Goal: Information Seeking & Learning: Check status

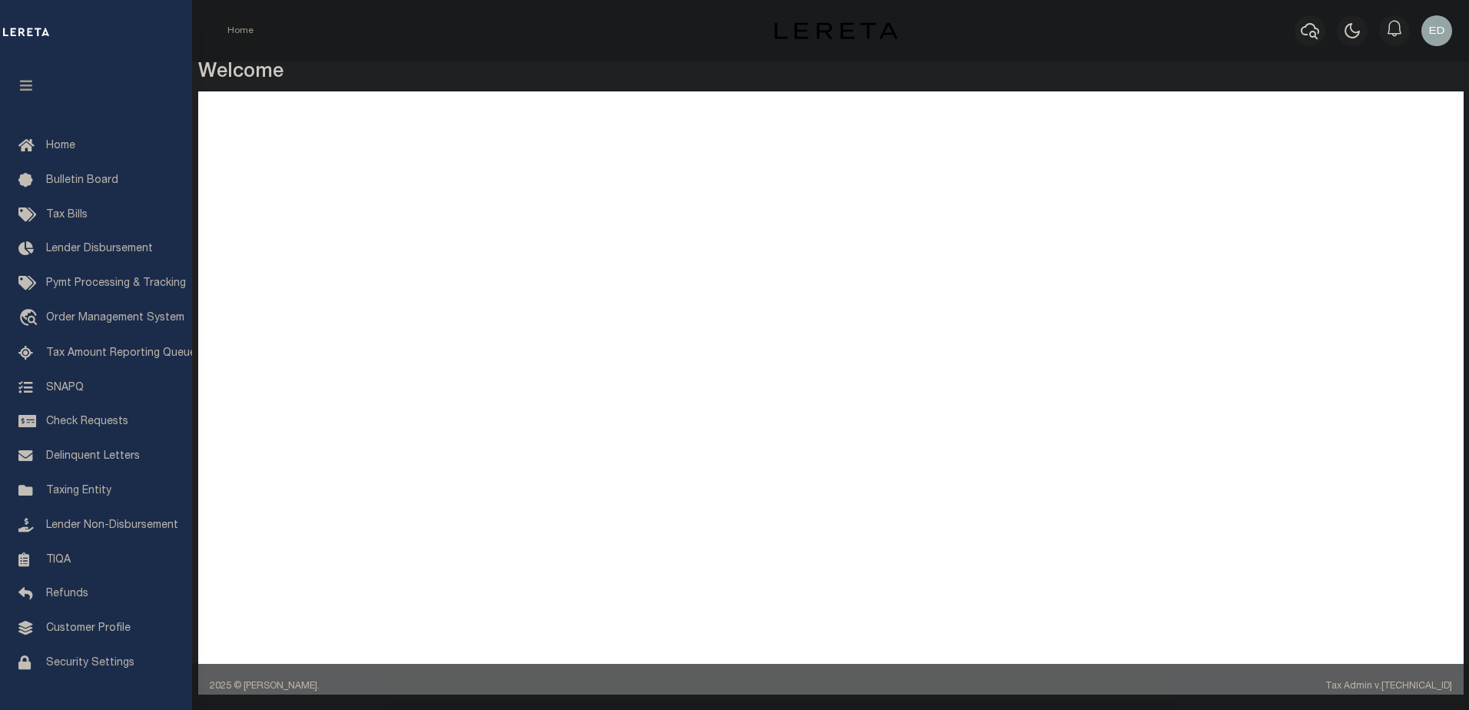
click at [201, 85] on h3 "Welcome" at bounding box center [831, 73] width 1266 height 24
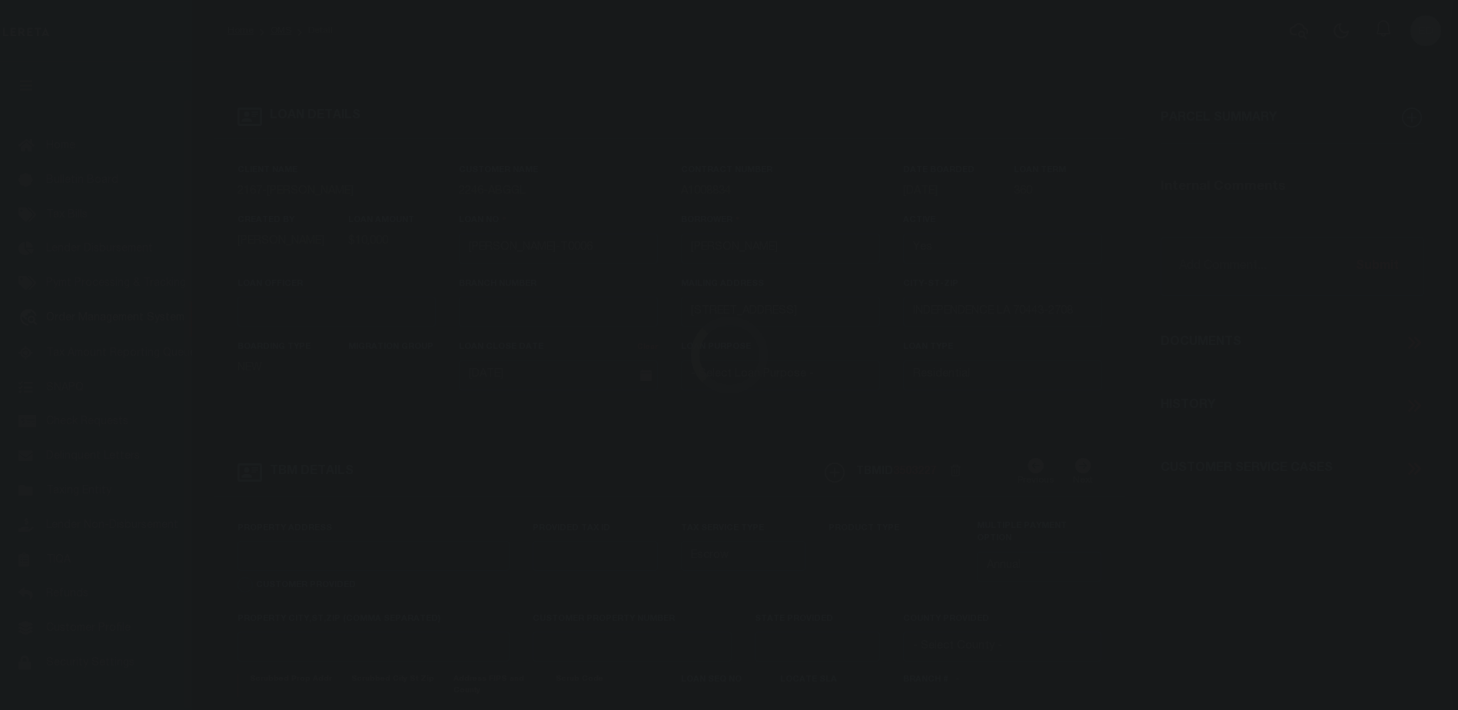
select select "10"
select select "Escrow"
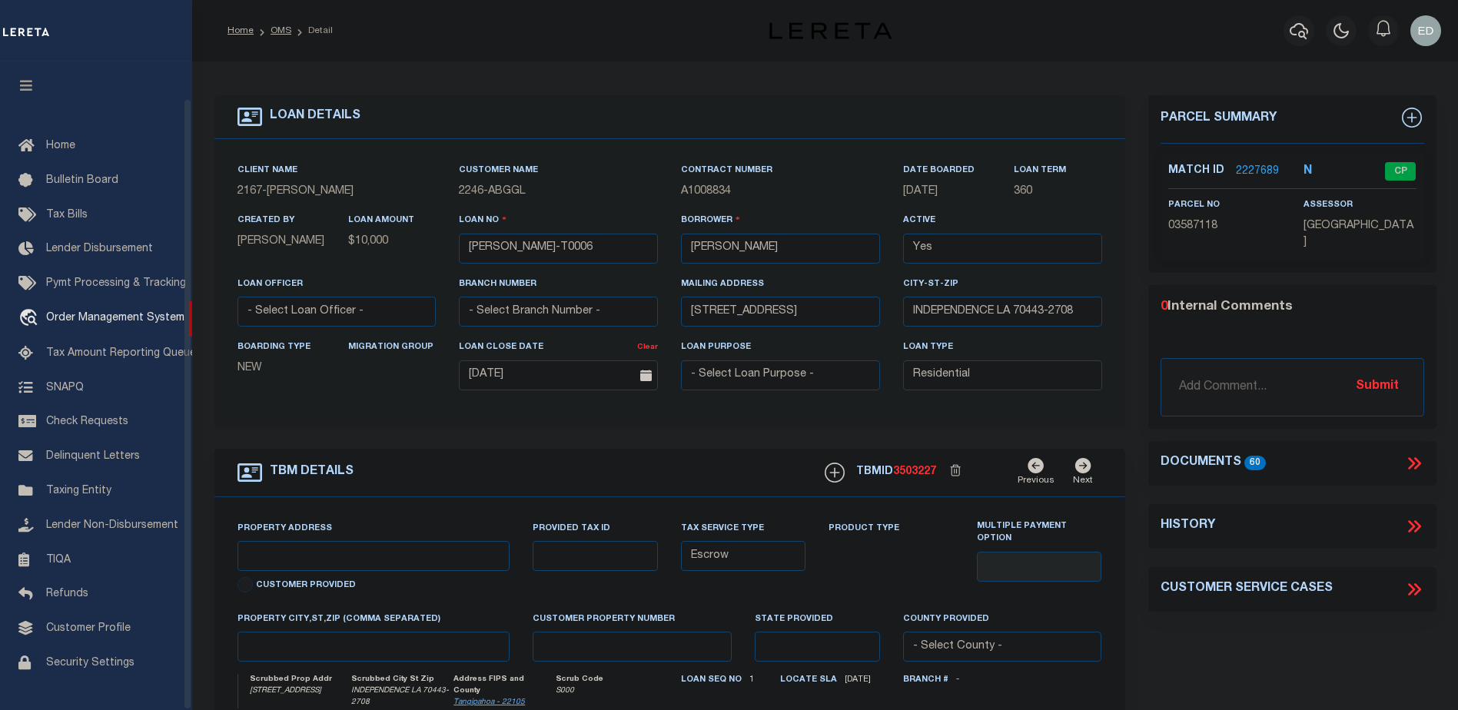
type input "[STREET_ADDRESS]"
select select
type input "INDEPENDENCE LA 70443-2708"
type input "LA"
click at [28, 92] on icon "button" at bounding box center [27, 85] width 18 height 14
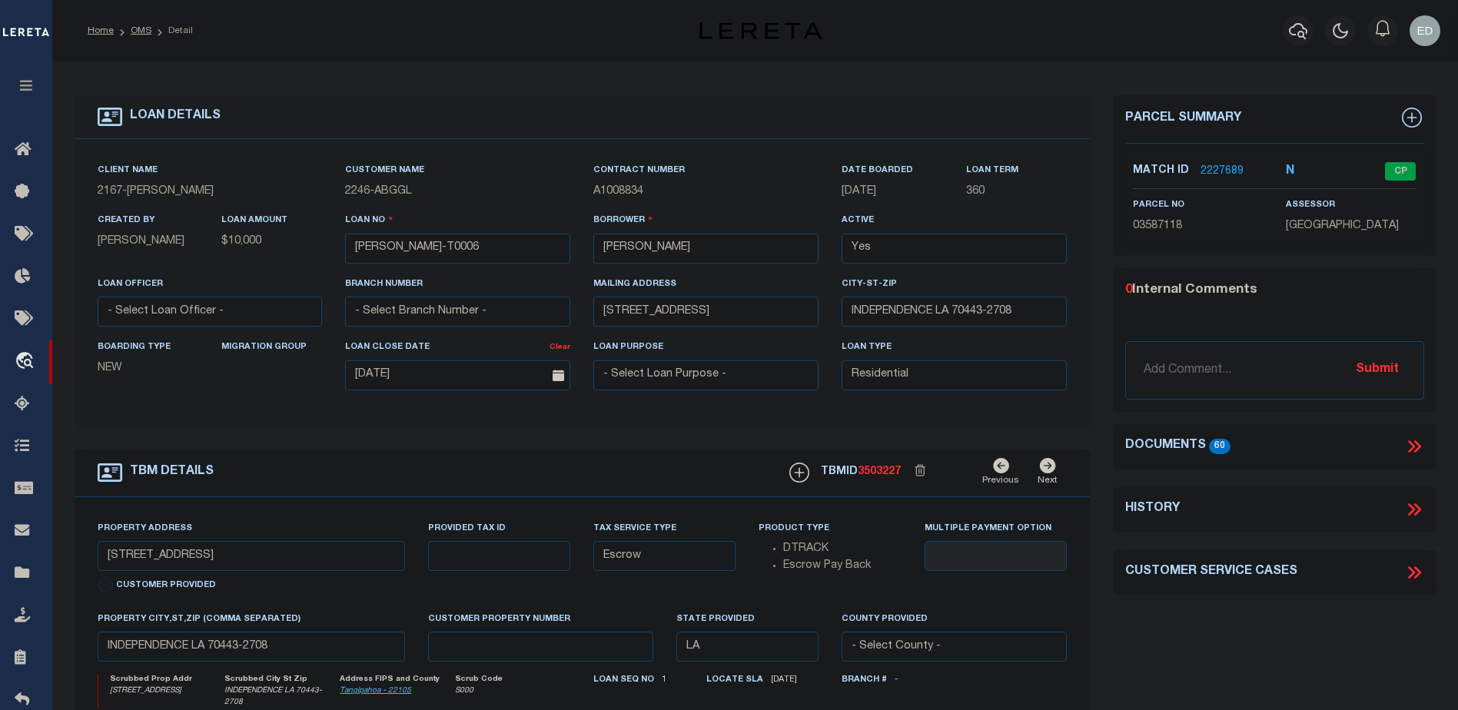
click at [1416, 443] on icon at bounding box center [1414, 446] width 20 height 20
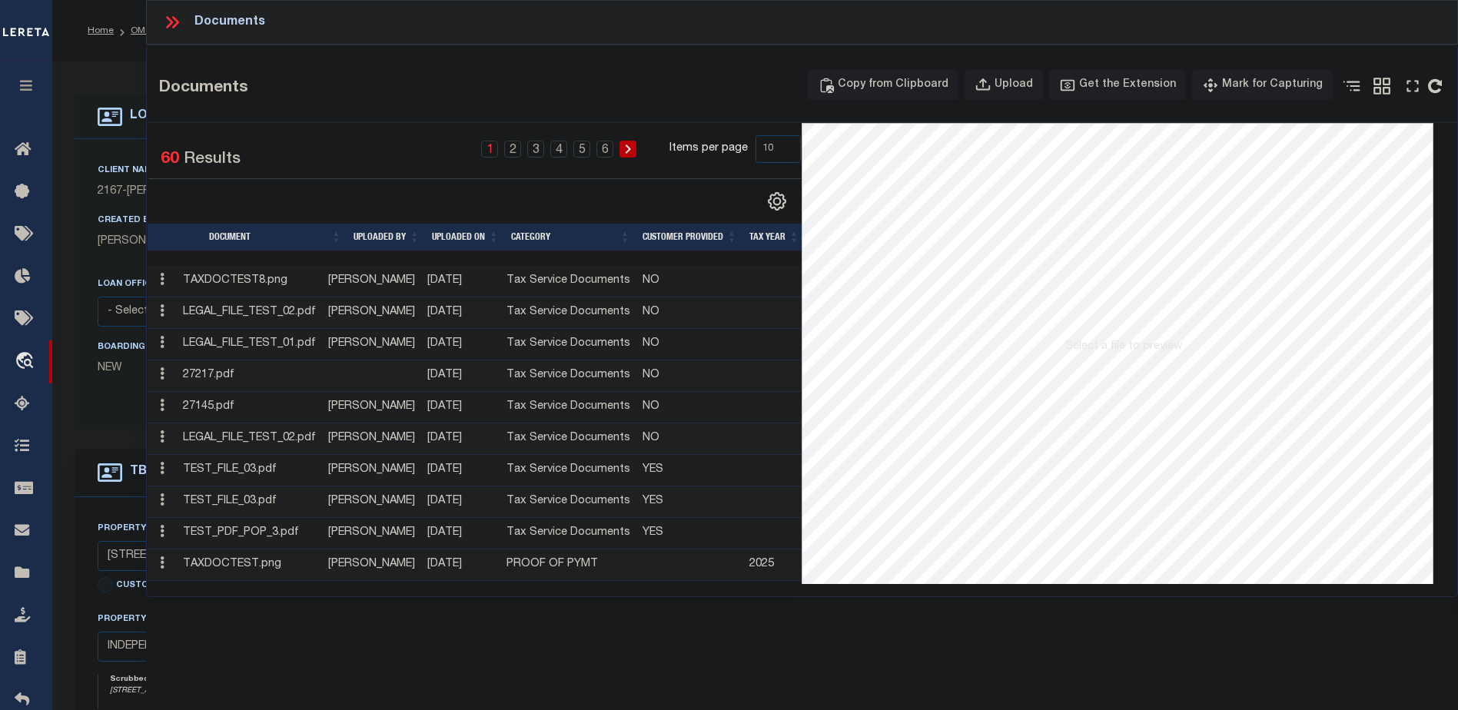
click at [254, 287] on td "TAXDOCTEST8.png" at bounding box center [249, 282] width 145 height 32
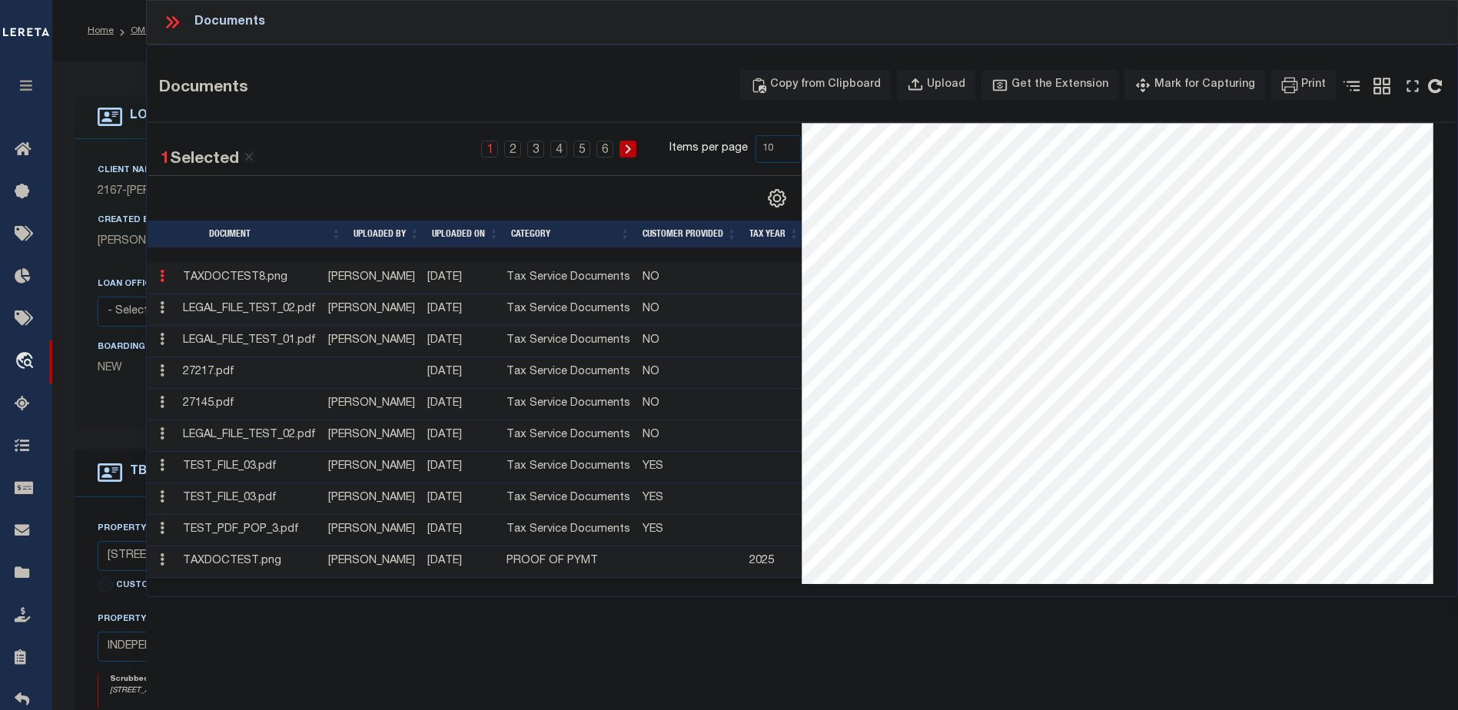
click at [272, 149] on div "1 Selected 60 Results" at bounding box center [221, 153] width 146 height 37
click at [251, 162] on icon at bounding box center [249, 157] width 14 height 14
click at [962, 637] on div "Documents Documents Copy from Clipboard Upload Get the Extension Mark for Captu…" at bounding box center [802, 334] width 1312 height 668
click at [901, 641] on div "Documents Documents Copy from Clipboard Upload Get the Extension Mark for Captu…" at bounding box center [802, 334] width 1312 height 668
click at [931, 637] on div "Documents Documents Copy from Clipboard Upload Get the Extension Mark for Captu…" at bounding box center [802, 334] width 1312 height 668
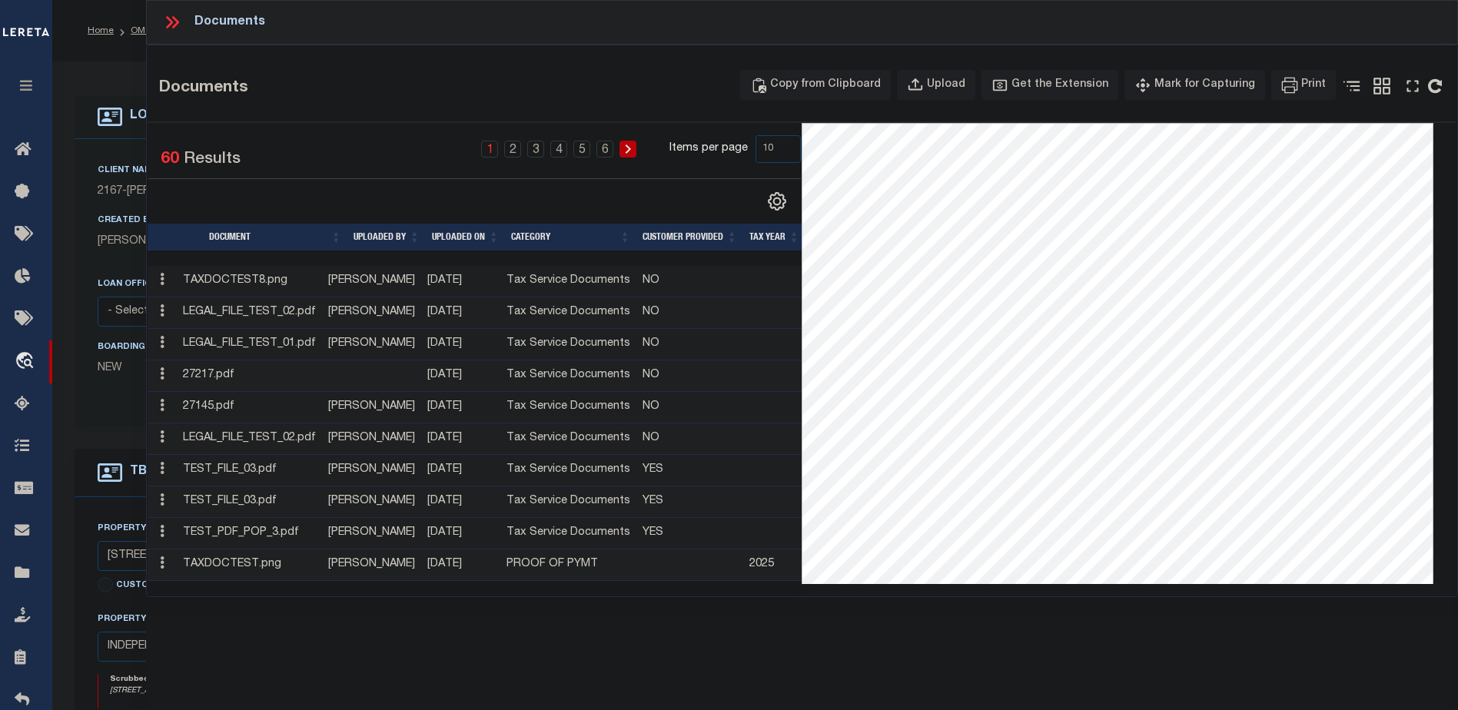
click at [887, 638] on div "Documents Documents Copy from Clipboard Upload Get the Extension Mark for Captu…" at bounding box center [802, 334] width 1312 height 668
click at [904, 632] on div "Documents Documents Copy from Clipboard Upload Get the Extension Mark for Captu…" at bounding box center [802, 334] width 1312 height 668
click at [879, 638] on div "Documents Documents Copy from Clipboard Upload Get the Extension Mark for Captu…" at bounding box center [802, 334] width 1312 height 668
click at [883, 638] on div "Documents Documents Copy from Clipboard Upload Get the Extension Mark for Captu…" at bounding box center [802, 334] width 1312 height 668
click at [895, 630] on div "Documents Documents Copy from Clipboard Upload Get the Extension Mark for Captu…" at bounding box center [802, 334] width 1312 height 668
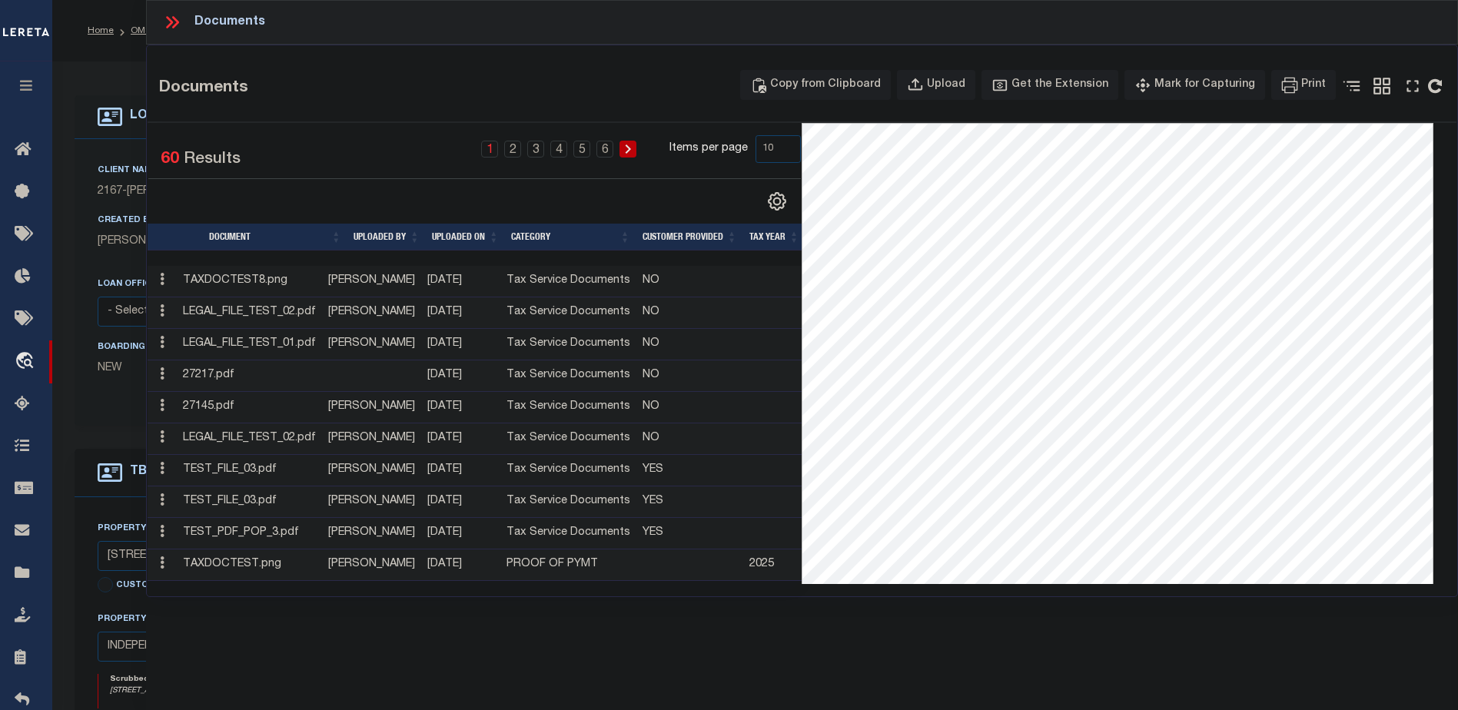
click at [901, 630] on div "Documents Documents Copy from Clipboard Upload Get the Extension Mark for Captu…" at bounding box center [802, 334] width 1312 height 668
click at [907, 636] on div "Documents Documents Copy from Clipboard Upload Get the Extension Mark for Captu…" at bounding box center [802, 334] width 1312 height 668
click at [238, 283] on td "TAXDOCTEST8.png" at bounding box center [249, 282] width 145 height 32
click at [160, 279] on icon at bounding box center [162, 276] width 5 height 12
click at [164, 279] on link at bounding box center [162, 278] width 17 height 12
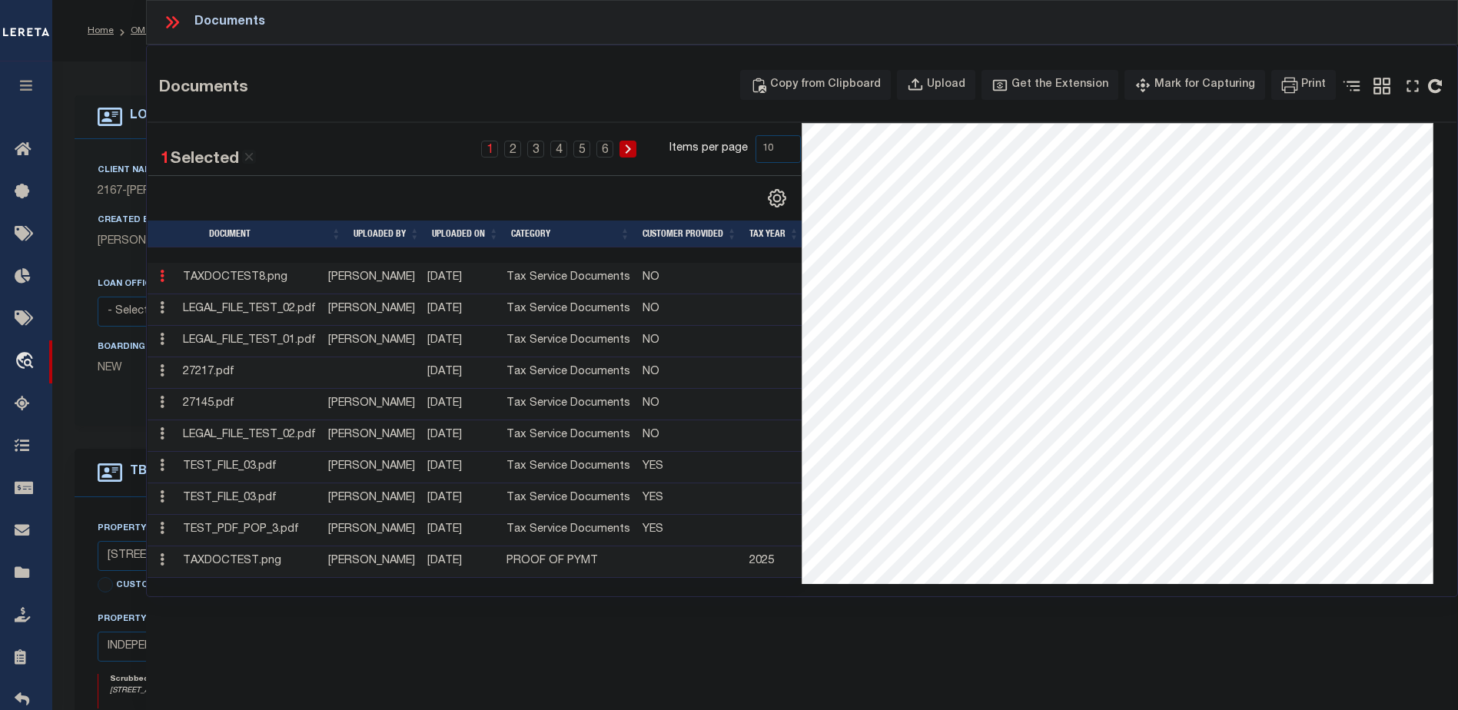
click at [179, 17] on icon at bounding box center [172, 22] width 20 height 20
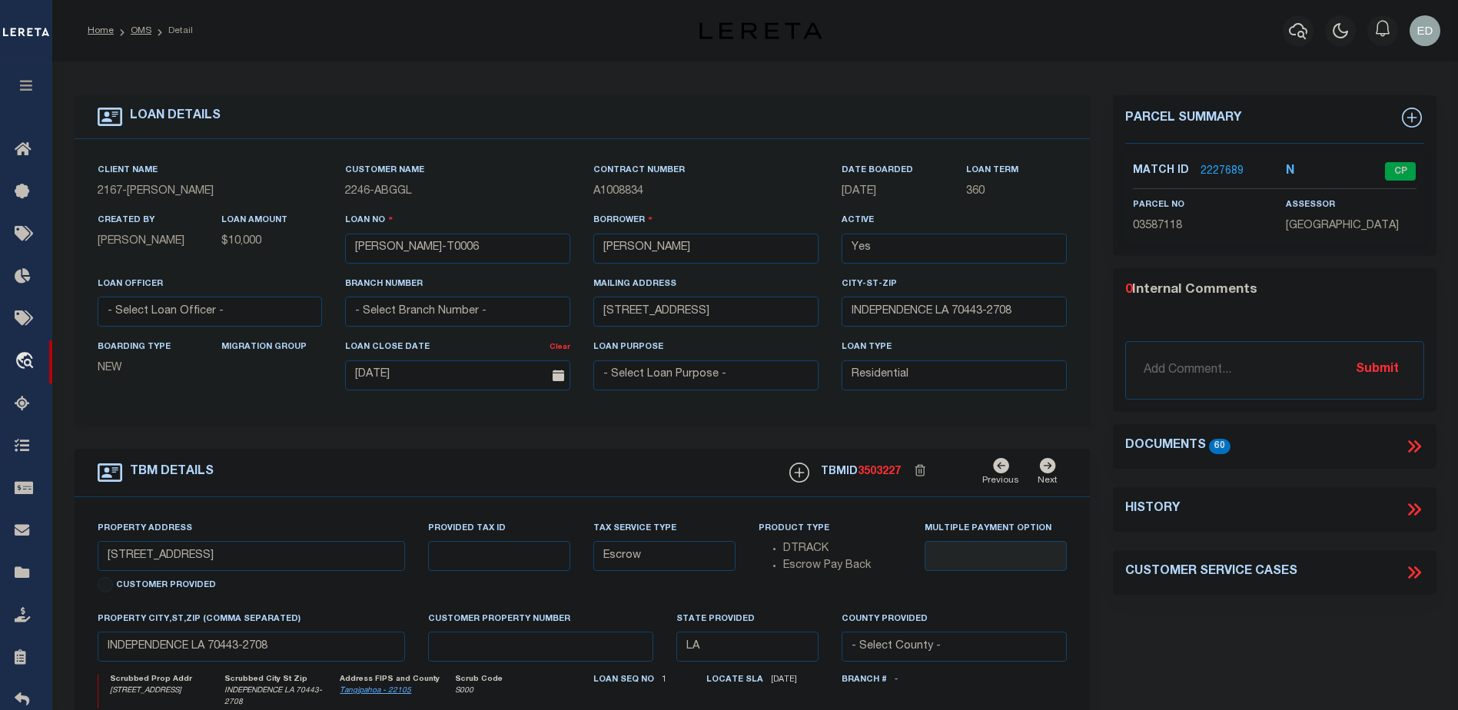
click at [1416, 505] on icon at bounding box center [1416, 509] width 7 height 12
select select "100"
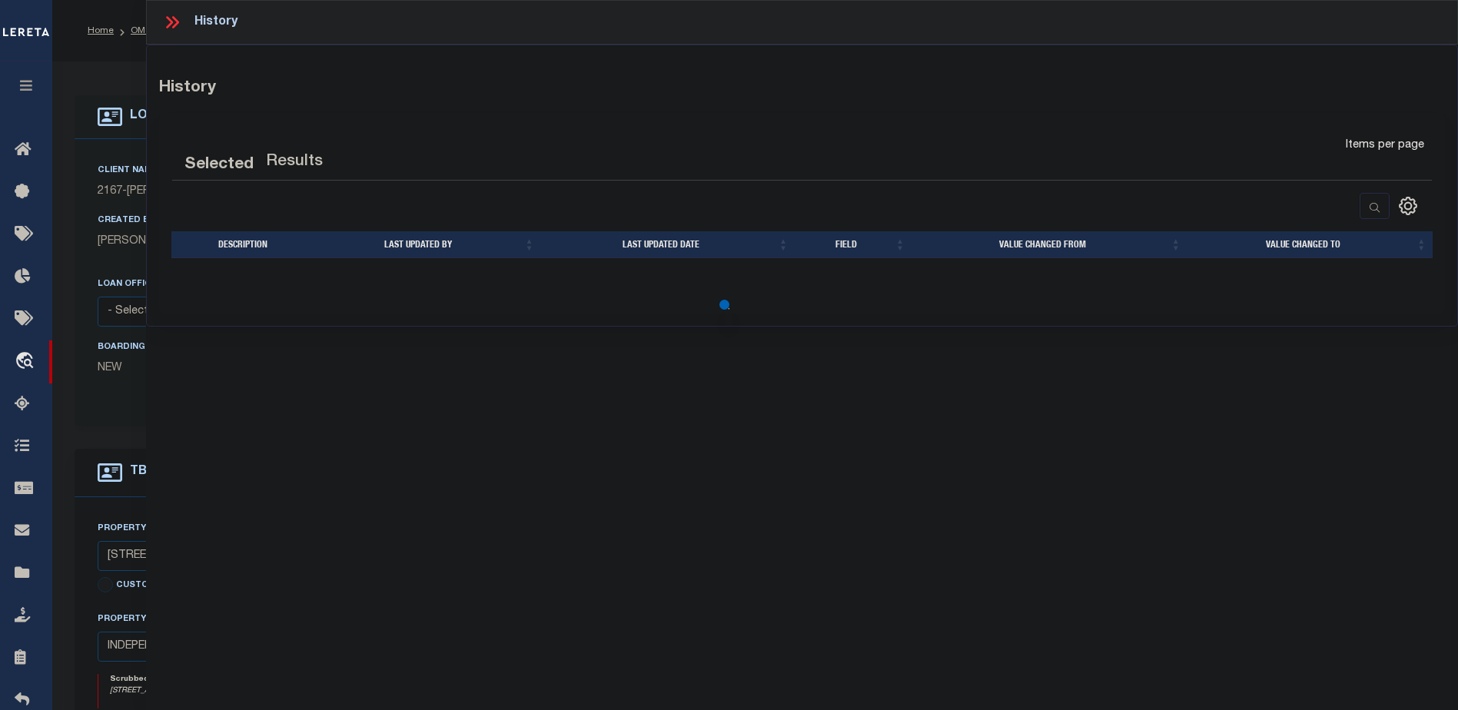
select select "100"
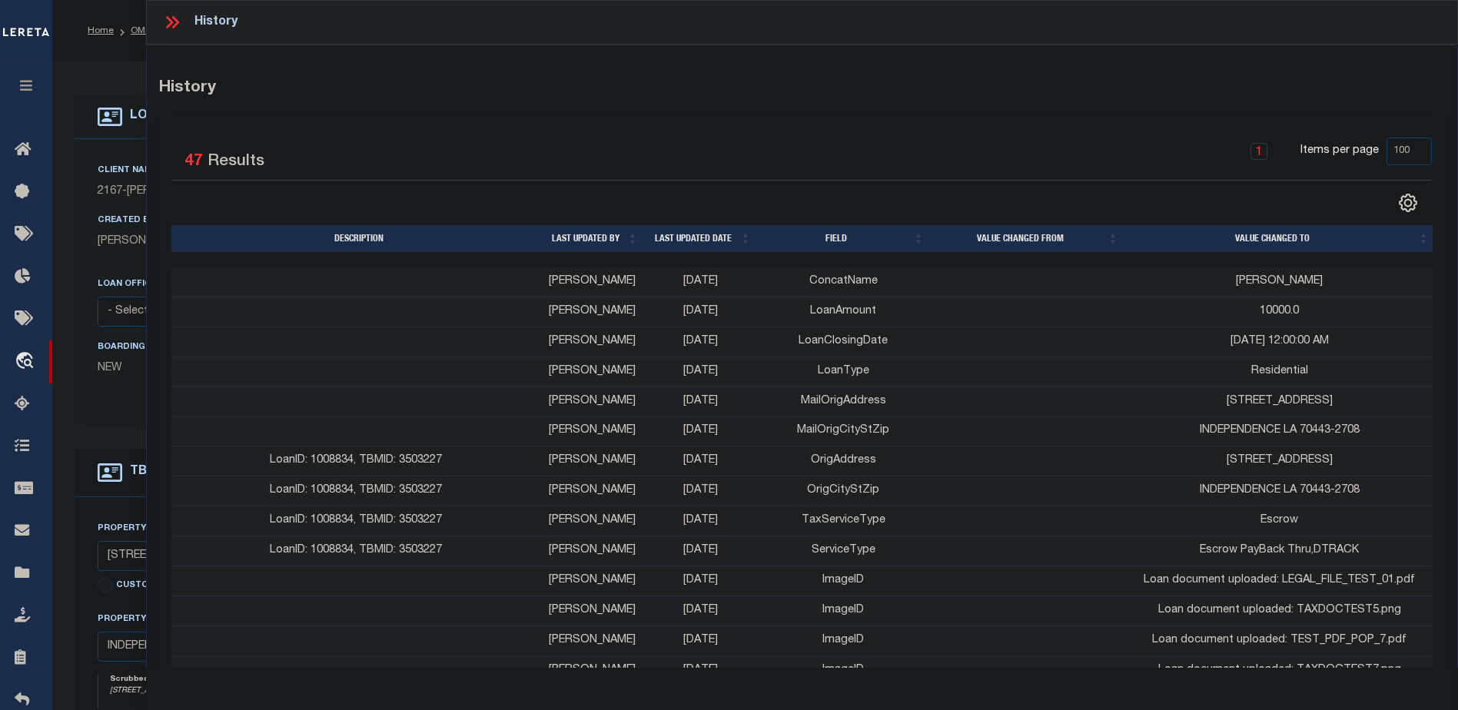
click at [835, 286] on td "ConcatName" at bounding box center [843, 282] width 173 height 30
click at [835, 286] on td "ConcatName" at bounding box center [843, 280] width 173 height 30
drag, startPoint x: 835, startPoint y: 286, endPoint x: 1010, endPoint y: 284, distance: 175.2
click at [1010, 284] on td at bounding box center [1027, 282] width 194 height 30
click at [1272, 285] on td "[PERSON_NAME]" at bounding box center [1279, 280] width 310 height 30
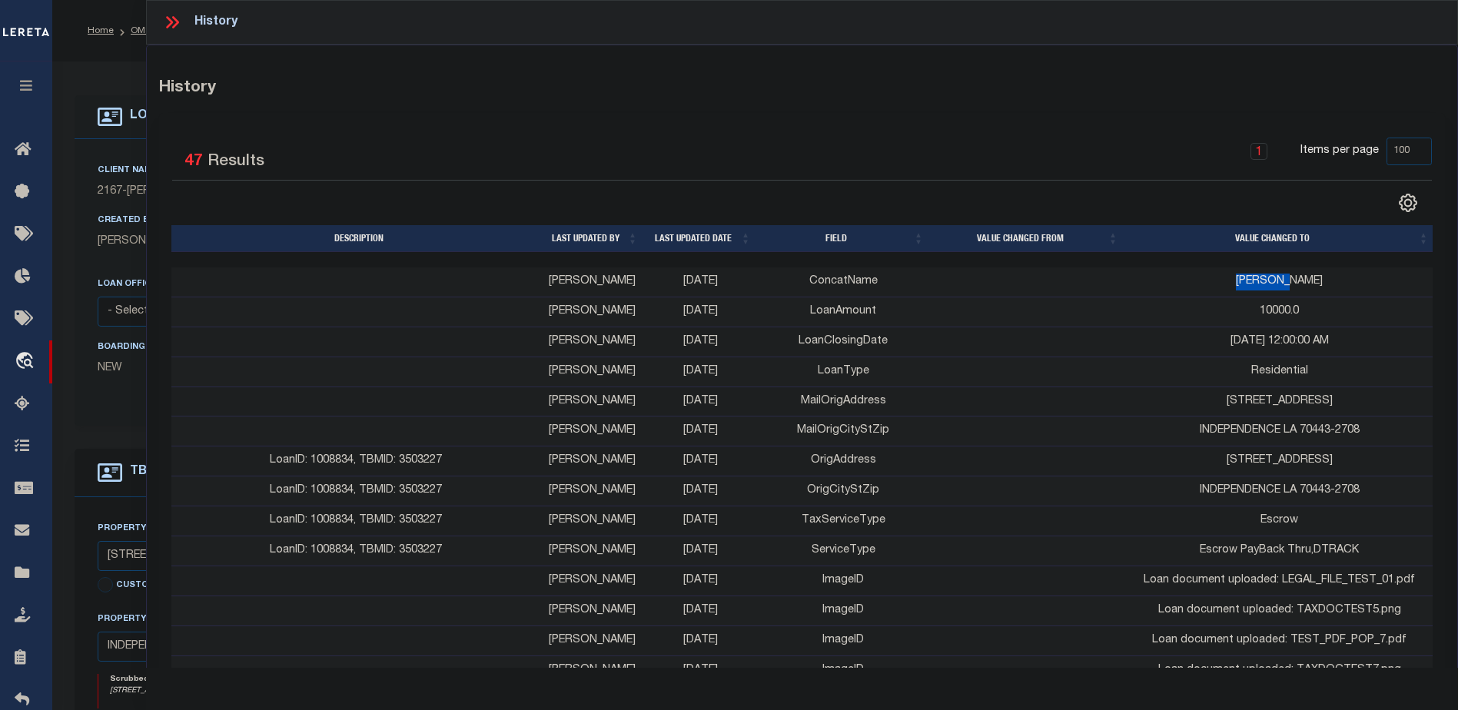
click at [1272, 285] on td "[PERSON_NAME]" at bounding box center [1279, 282] width 310 height 30
click at [1272, 285] on td "[PERSON_NAME]" at bounding box center [1279, 280] width 310 height 30
click at [170, 19] on icon at bounding box center [169, 22] width 7 height 12
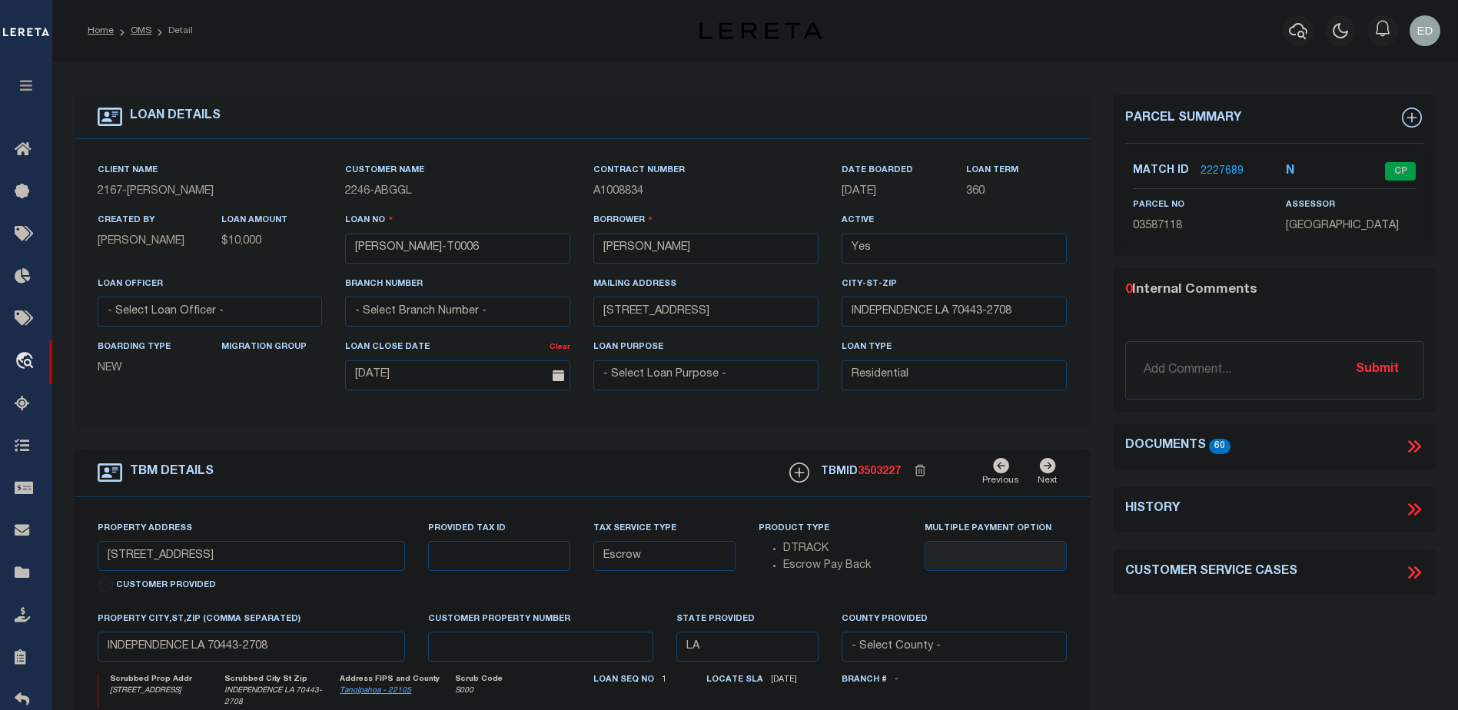
click at [1097, 429] on div "LOAN DETAILS Client Name -" at bounding box center [582, 520] width 1039 height 851
click at [1107, 471] on div "Parcel Summary Match ID 2227689 N parcel no 03587118 assessor 0" at bounding box center [1274, 520] width 347 height 851
click at [1098, 441] on div "LOAN DETAILS Client Name -" at bounding box center [582, 520] width 1039 height 851
click at [1416, 446] on icon at bounding box center [1414, 446] width 20 height 20
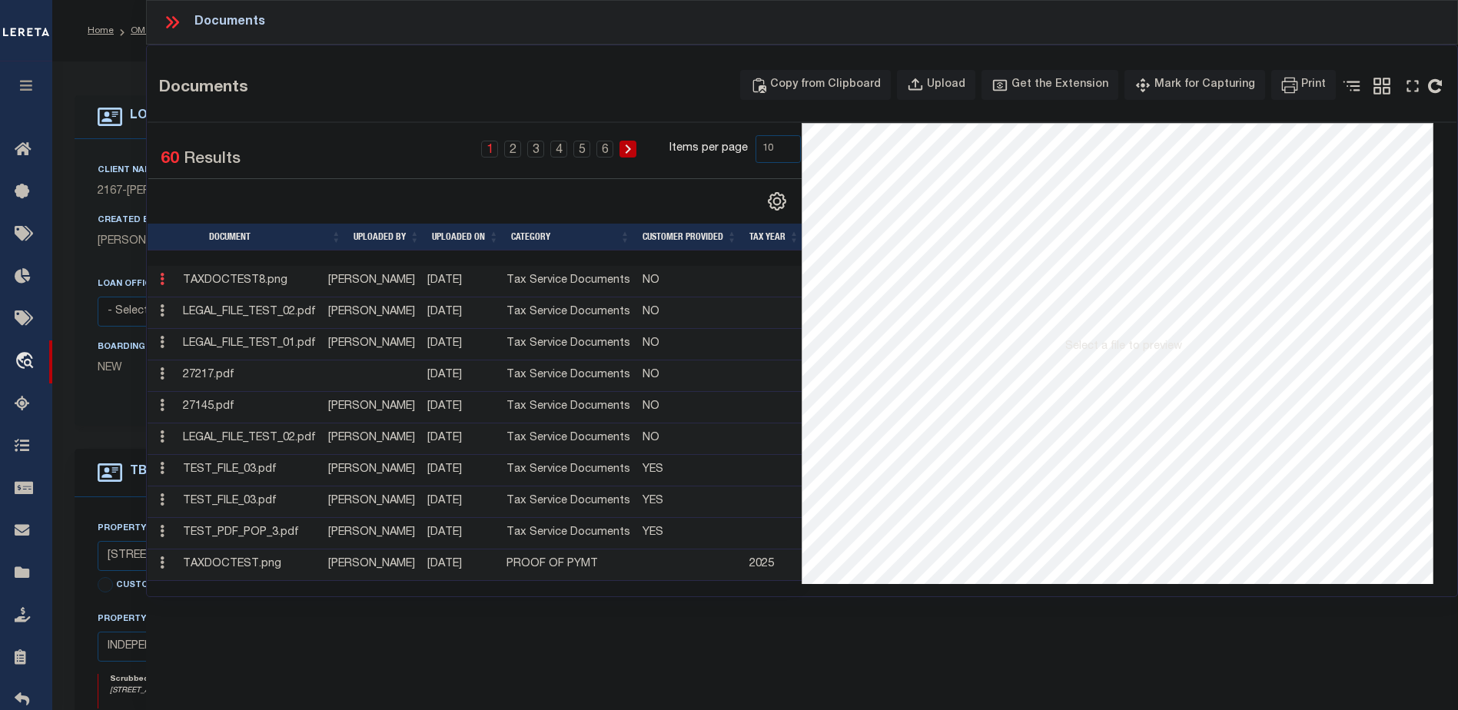
click at [165, 278] on link at bounding box center [162, 281] width 17 height 12
click at [101, 270] on div "Created By [PERSON_NAME] LOAN AMOUNT $10,000" at bounding box center [210, 243] width 248 height 63
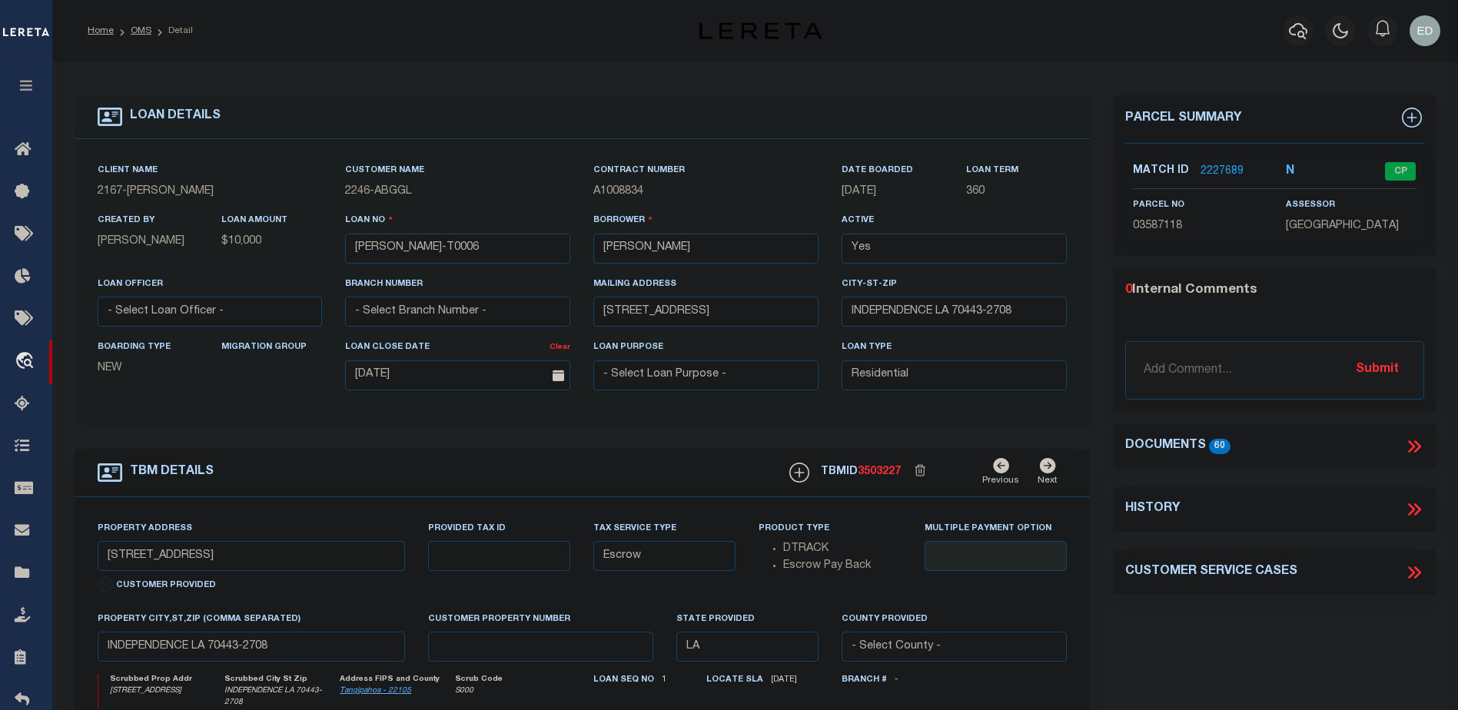
click at [1409, 505] on icon at bounding box center [1411, 509] width 7 height 12
select select "100"
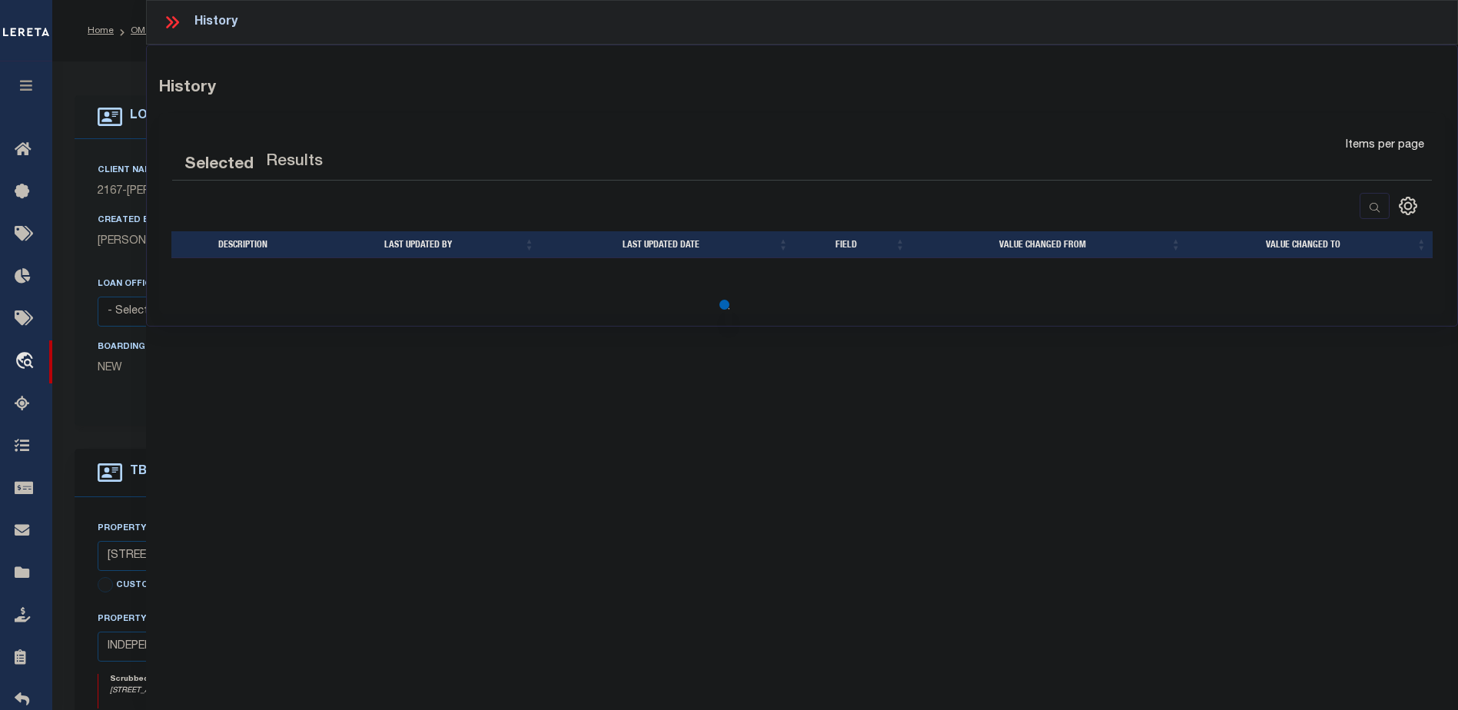
select select "100"
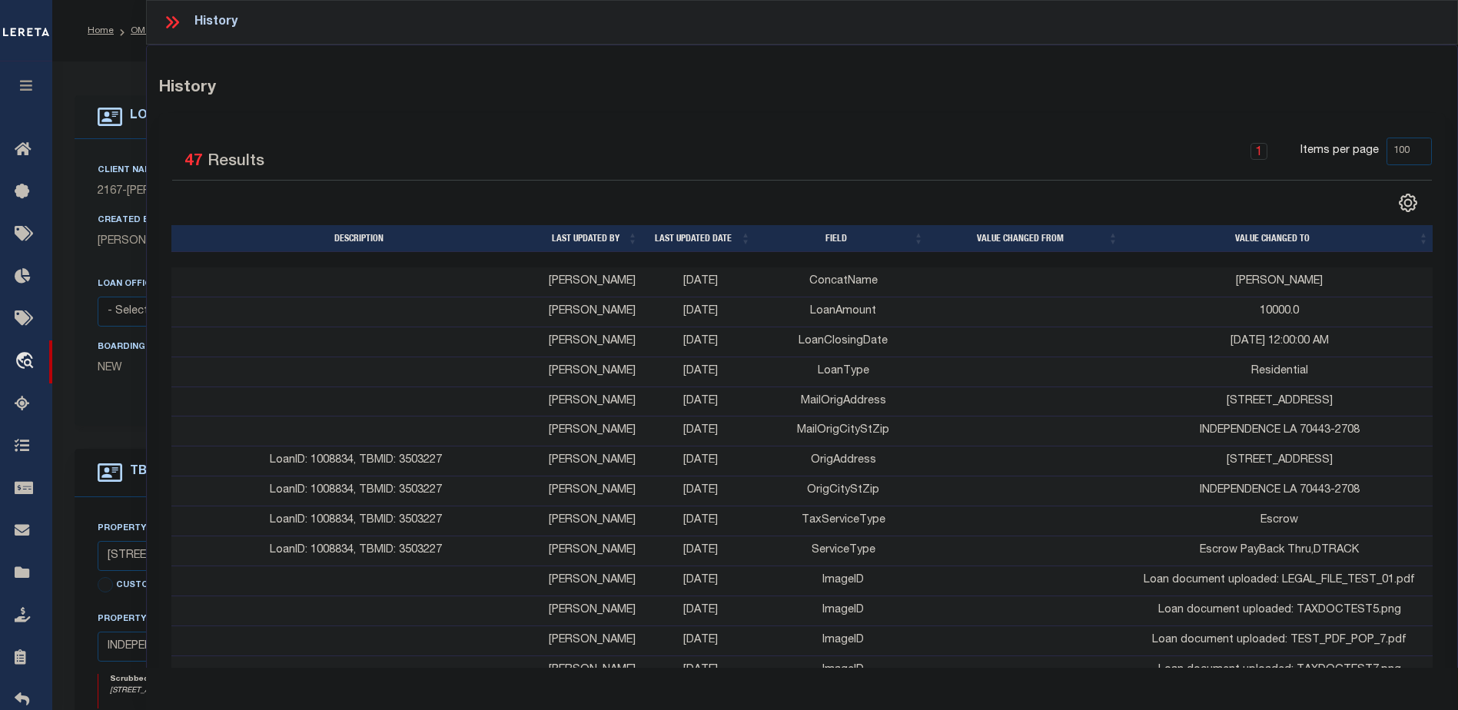
click at [747, 181] on div "Selected 47 Results 1 Items per page 25 50 100" at bounding box center [802, 176] width 1284 height 76
click at [732, 147] on div "1 Items per page 25 50 100" at bounding box center [962, 158] width 939 height 40
click at [702, 149] on div "1 Items per page 25 50 100" at bounding box center [962, 158] width 939 height 40
click at [169, 18] on icon at bounding box center [169, 22] width 7 height 12
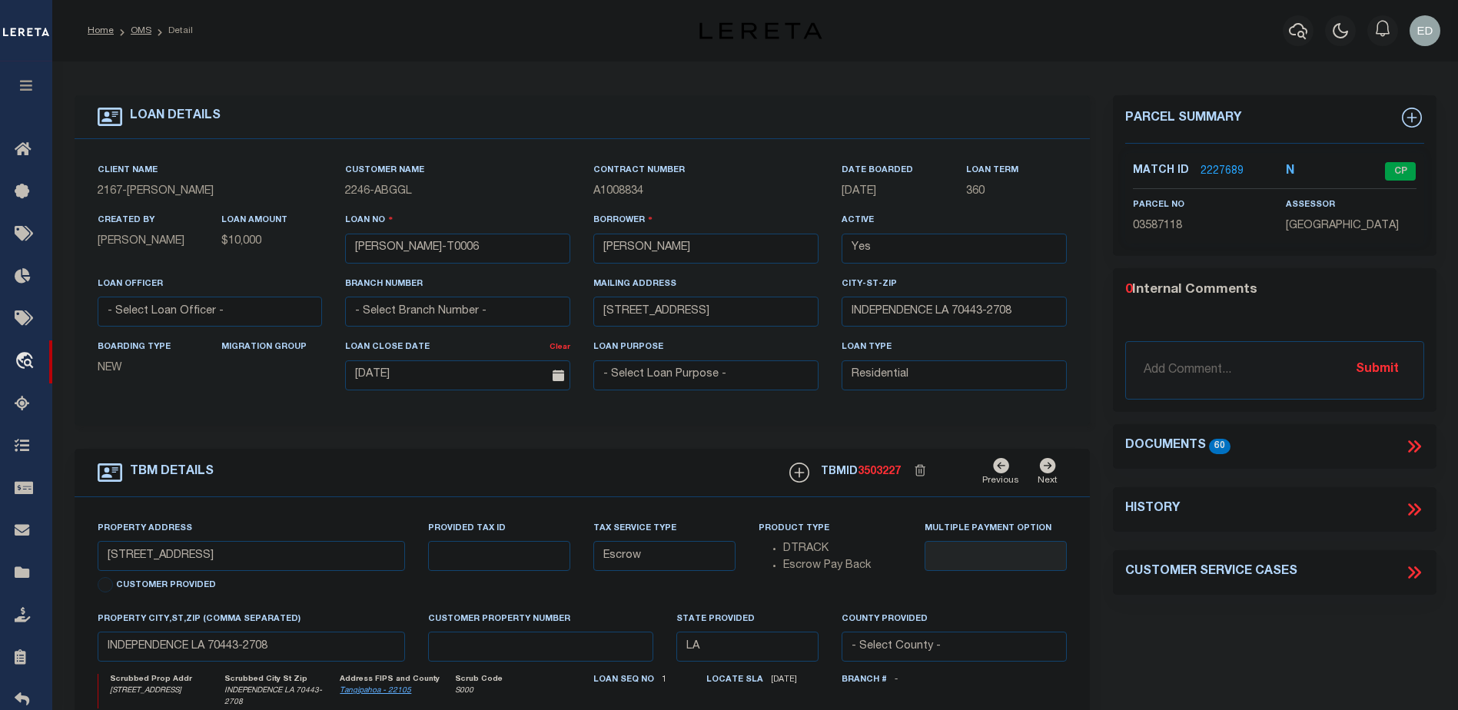
click at [1415, 438] on icon at bounding box center [1414, 446] width 20 height 20
